Goal: Complete application form

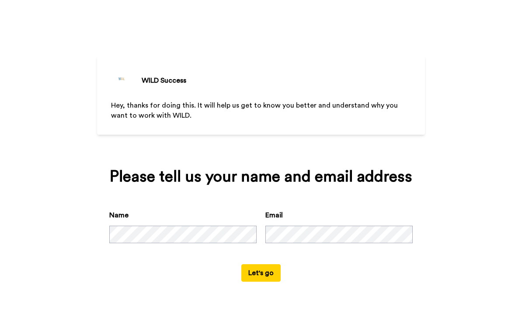
scroll to position [5, 0]
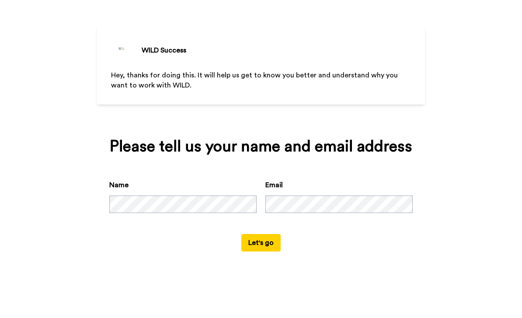
click at [264, 264] on button "Let's go" at bounding box center [260, 272] width 39 height 17
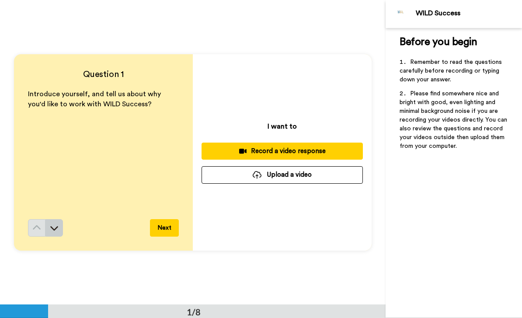
click at [59, 231] on button at bounding box center [53, 227] width 17 height 17
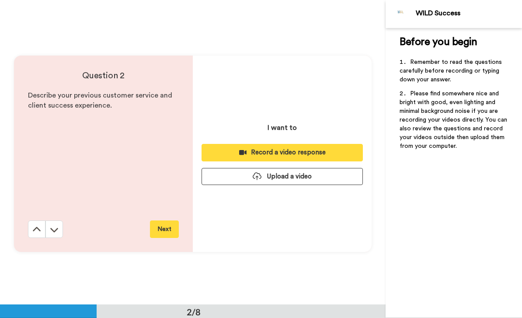
scroll to position [305, 0]
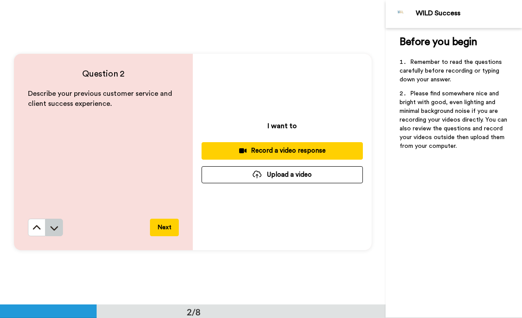
click at [55, 227] on icon at bounding box center [54, 227] width 9 height 9
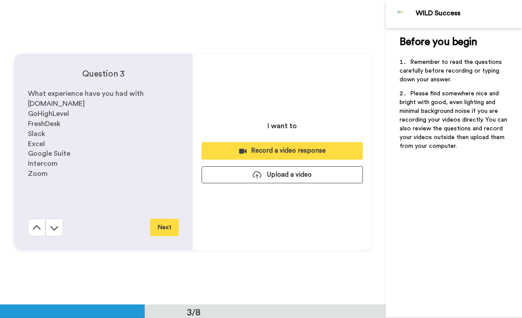
scroll to position [609, 0]
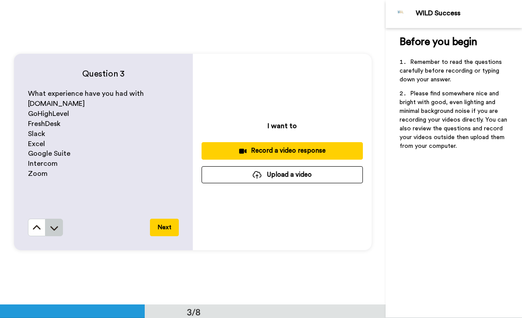
click at [59, 228] on icon at bounding box center [54, 227] width 9 height 9
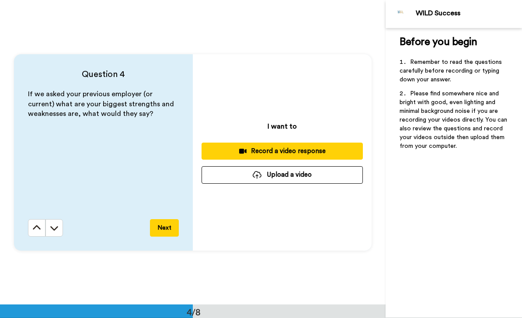
scroll to position [914, 0]
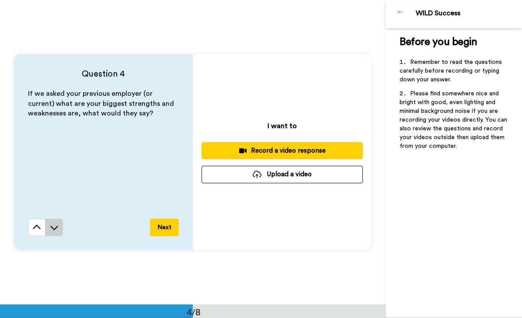
click at [54, 231] on icon at bounding box center [54, 227] width 9 height 9
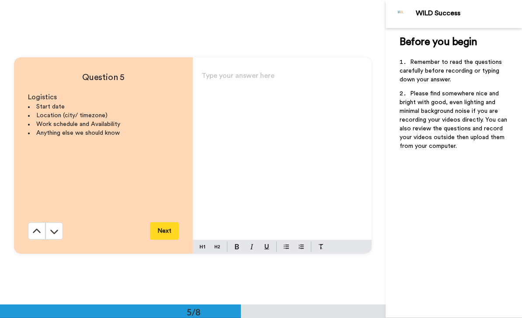
scroll to position [1218, 0]
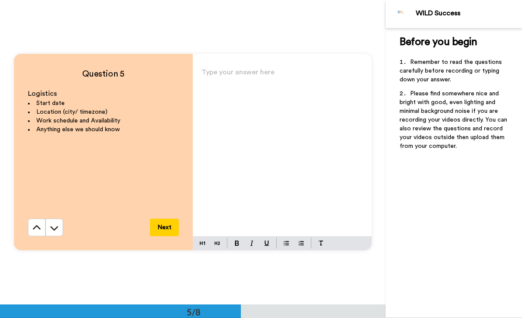
click at [260, 84] on div "Type your answer here ﻿" at bounding box center [282, 151] width 179 height 170
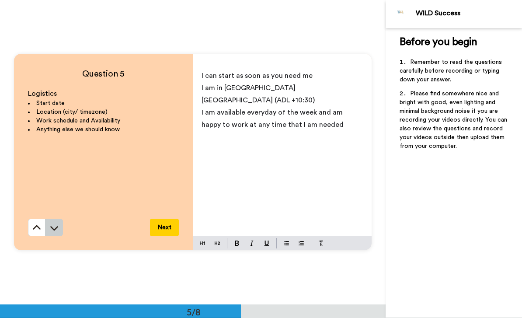
click at [54, 229] on icon at bounding box center [54, 228] width 8 height 4
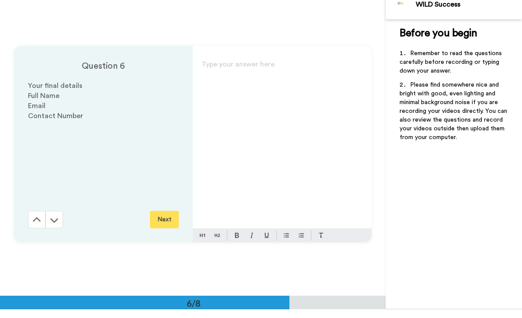
scroll to position [1522, 0]
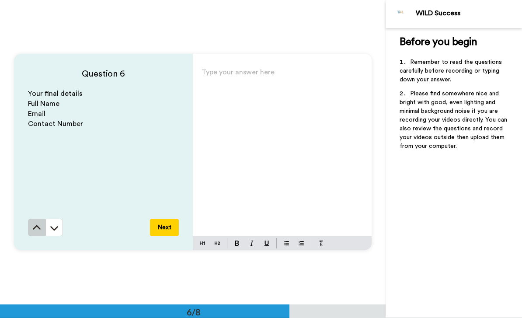
click at [38, 227] on icon at bounding box center [37, 227] width 8 height 4
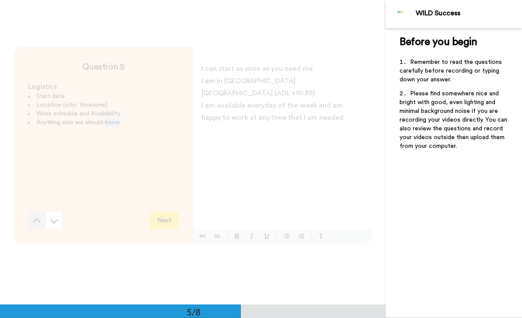
click at [38, 227] on div "Question 5 Logistics Start date Location (city/ timezone) Work schedule and Ava…" at bounding box center [193, 145] width 386 height 304
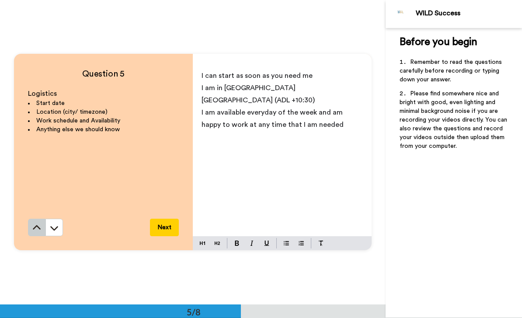
click at [38, 227] on icon at bounding box center [37, 227] width 8 height 4
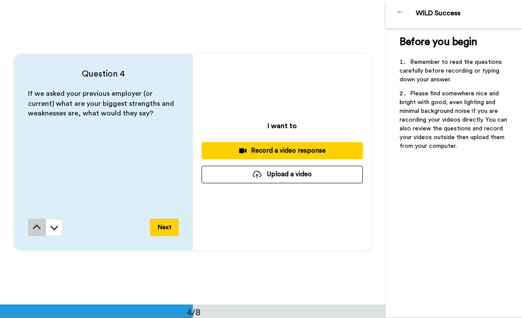
click at [38, 227] on icon at bounding box center [36, 227] width 9 height 9
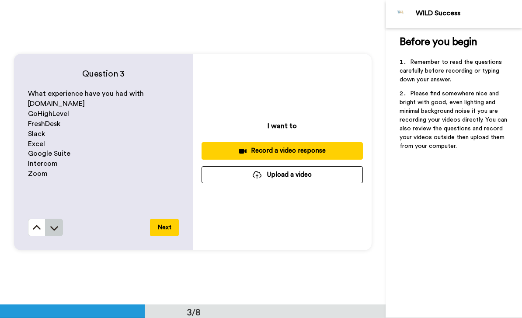
click at [54, 232] on button at bounding box center [53, 227] width 17 height 17
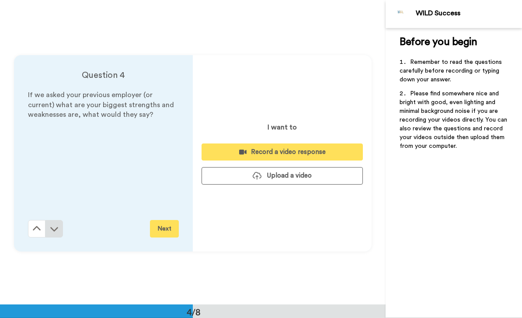
click at [54, 232] on div "Question 4 If we asked your previous employer (or current) what are your bigges…" at bounding box center [103, 153] width 179 height 196
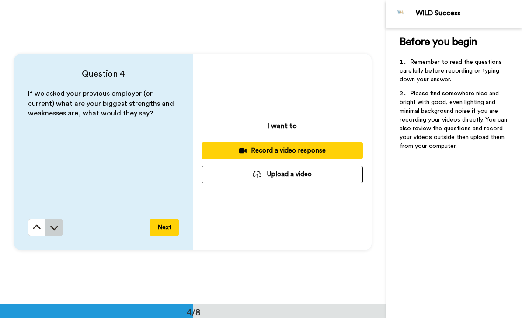
click at [54, 232] on button at bounding box center [53, 227] width 17 height 17
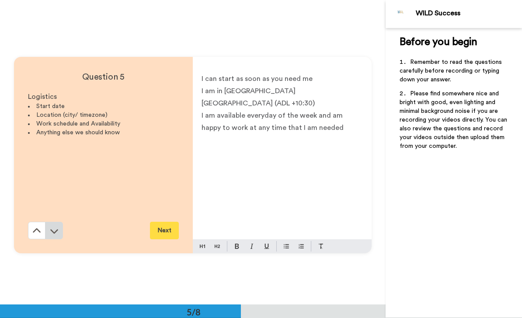
click at [54, 232] on div "Question 5 Logistics Start date Location (city/ timezone) Work schedule and Ava…" at bounding box center [103, 155] width 179 height 196
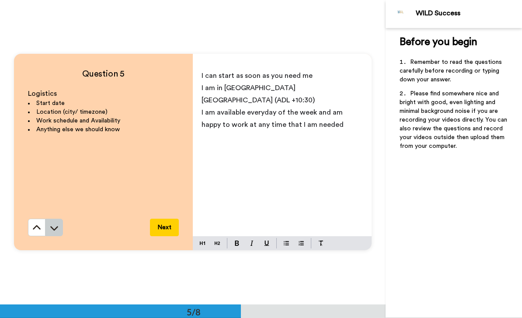
click at [54, 232] on button at bounding box center [53, 227] width 17 height 17
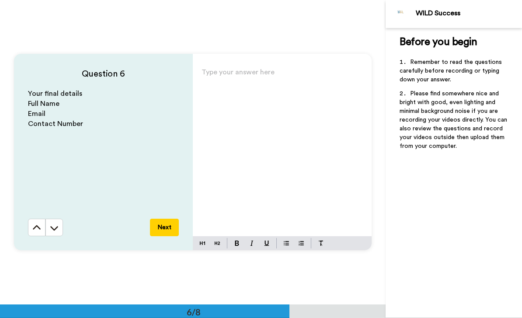
click at [265, 73] on p "Type your answer here ﻿" at bounding box center [282, 76] width 161 height 12
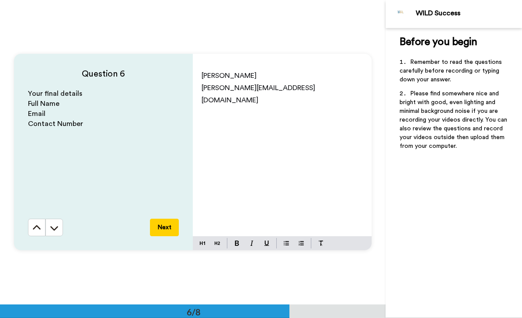
click at [35, 229] on icon at bounding box center [36, 227] width 9 height 9
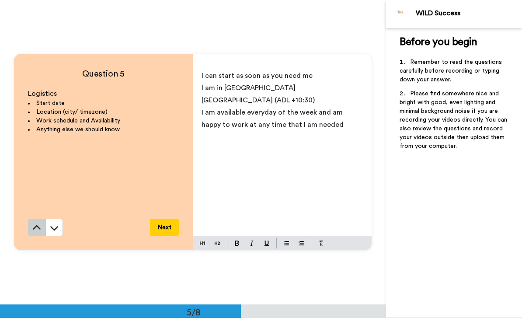
click at [35, 229] on icon at bounding box center [36, 227] width 9 height 9
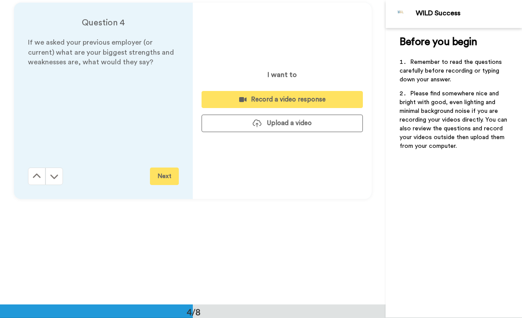
click at [35, 229] on div "Question 4 If we asked your previous employer (or current) what are your bigges…" at bounding box center [193, 100] width 386 height 304
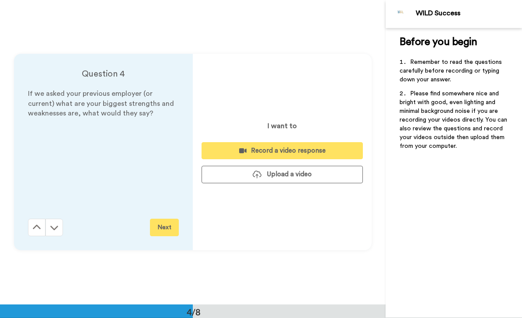
click at [35, 229] on icon at bounding box center [36, 227] width 9 height 9
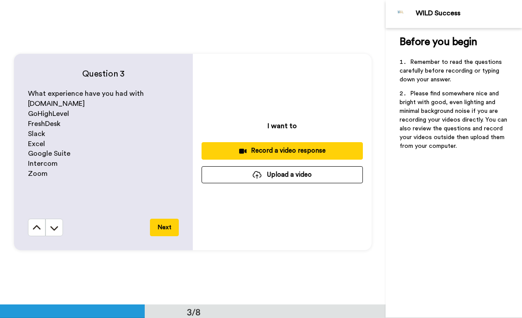
click at [35, 229] on icon at bounding box center [36, 227] width 9 height 9
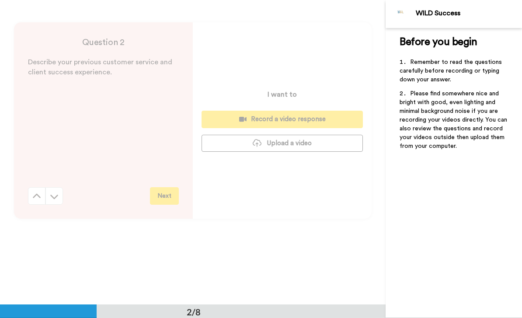
click at [35, 229] on div "Question 2 Describe your previous customer service and client success experienc…" at bounding box center [193, 120] width 386 height 304
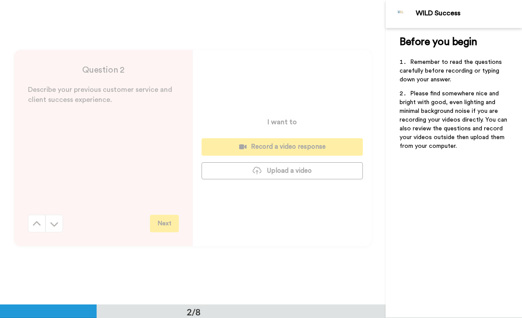
scroll to position [305, 0]
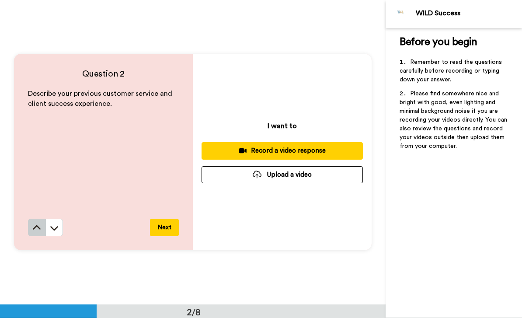
click at [35, 229] on icon at bounding box center [36, 227] width 9 height 9
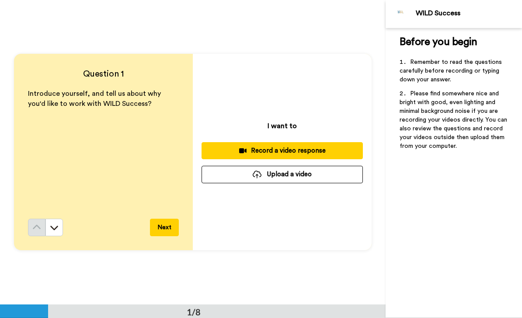
scroll to position [0, 0]
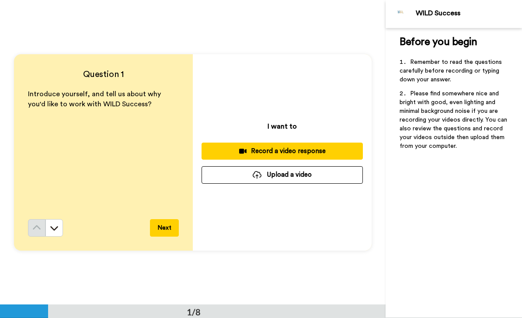
click at [322, 147] on div "Record a video response" at bounding box center [282, 150] width 147 height 9
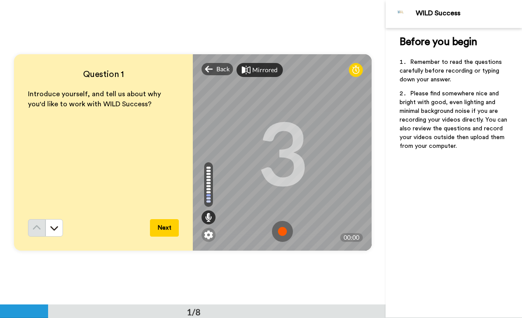
click at [257, 68] on div "Mirrored" at bounding box center [264, 70] width 25 height 9
click at [257, 68] on div "Mirror" at bounding box center [261, 70] width 19 height 9
